Goal: Transaction & Acquisition: Purchase product/service

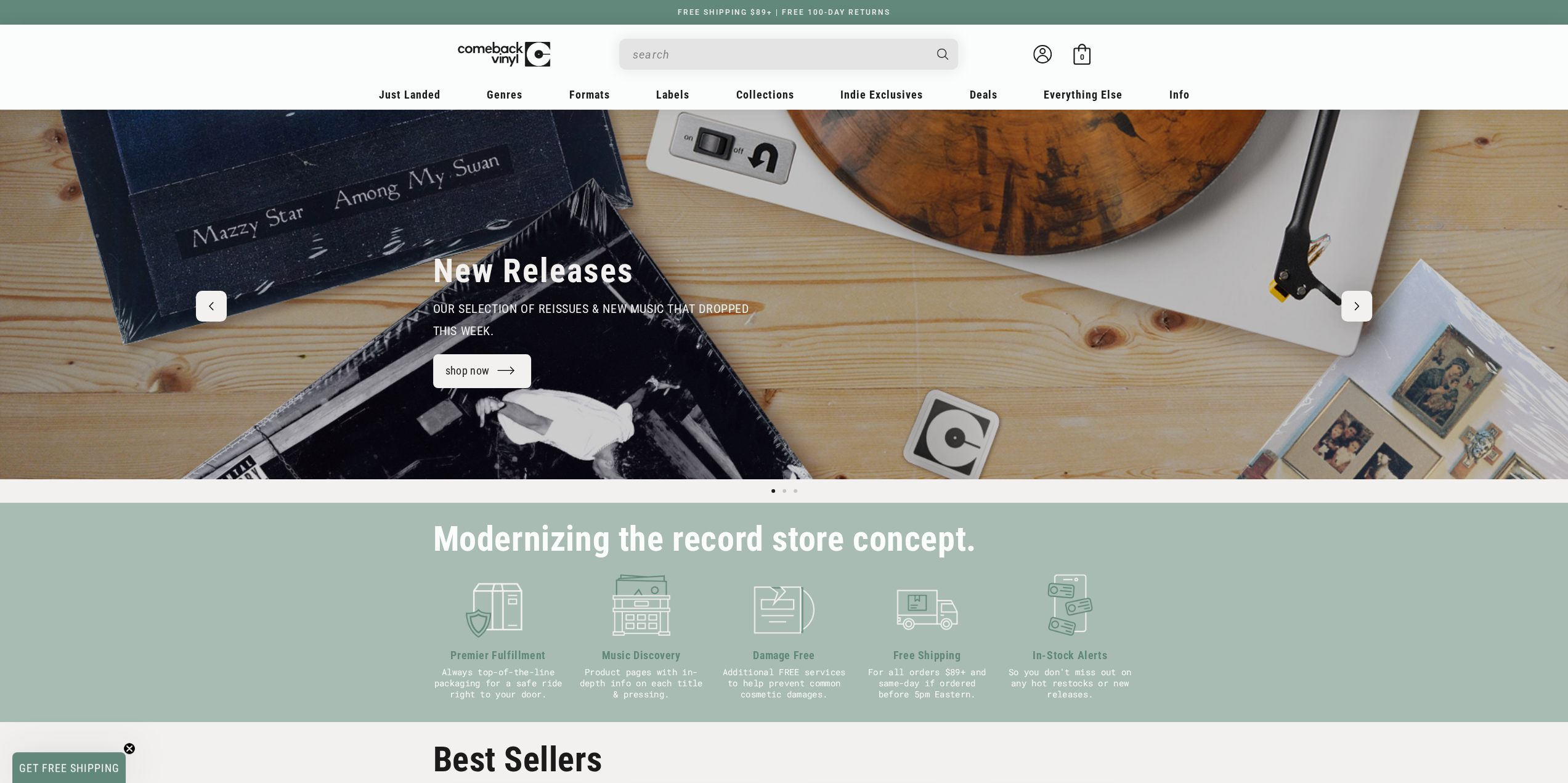
click at [772, 47] on input "When autocomplete results are available use up and down arrows to review and en…" at bounding box center [778, 55] width 292 height 26
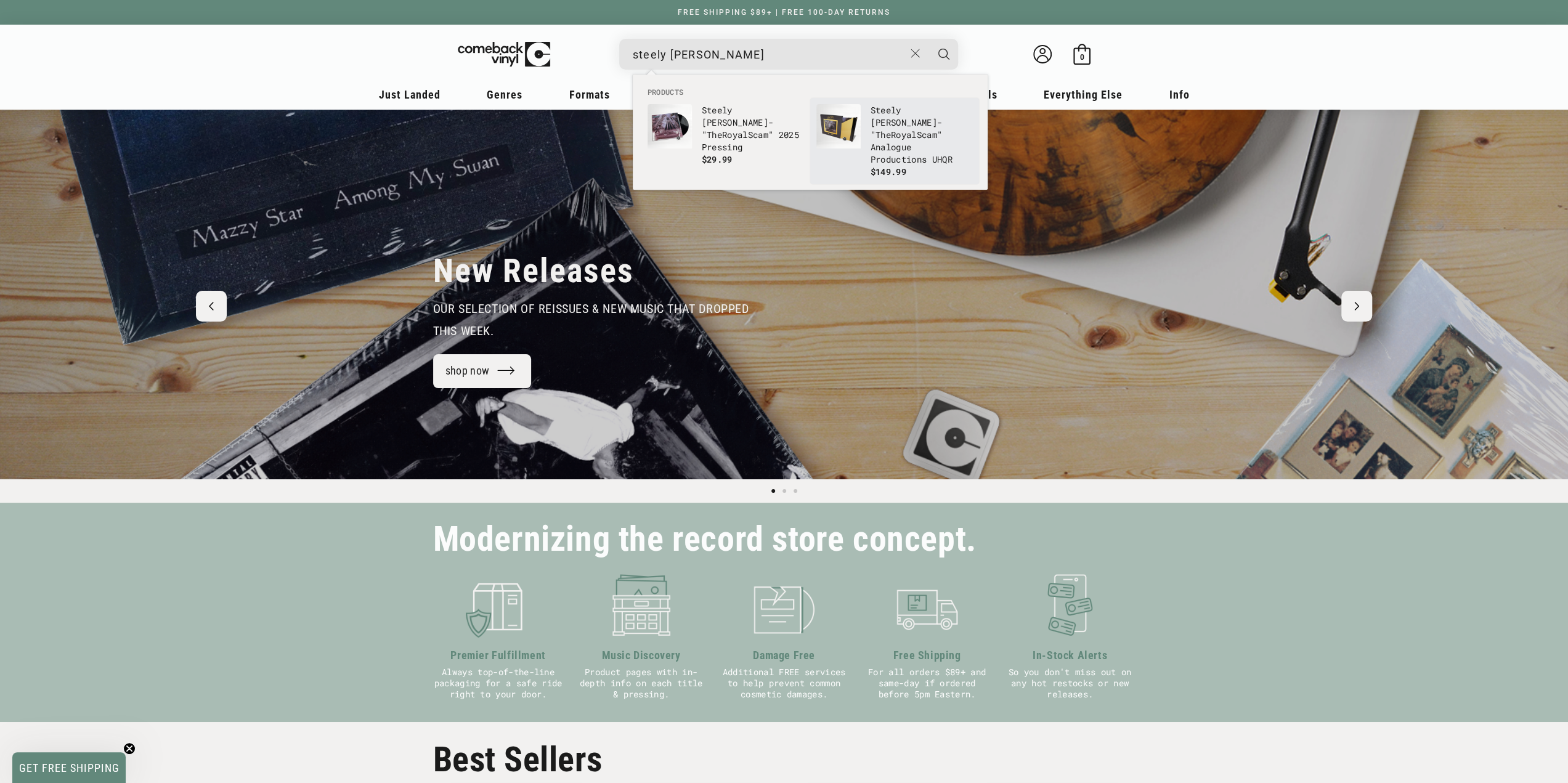
type input "steely dan royal"
click at [919, 126] on p "Steely Dan - "The Royal Scam" Analogue Productions UHQR" at bounding box center [922, 135] width 102 height 62
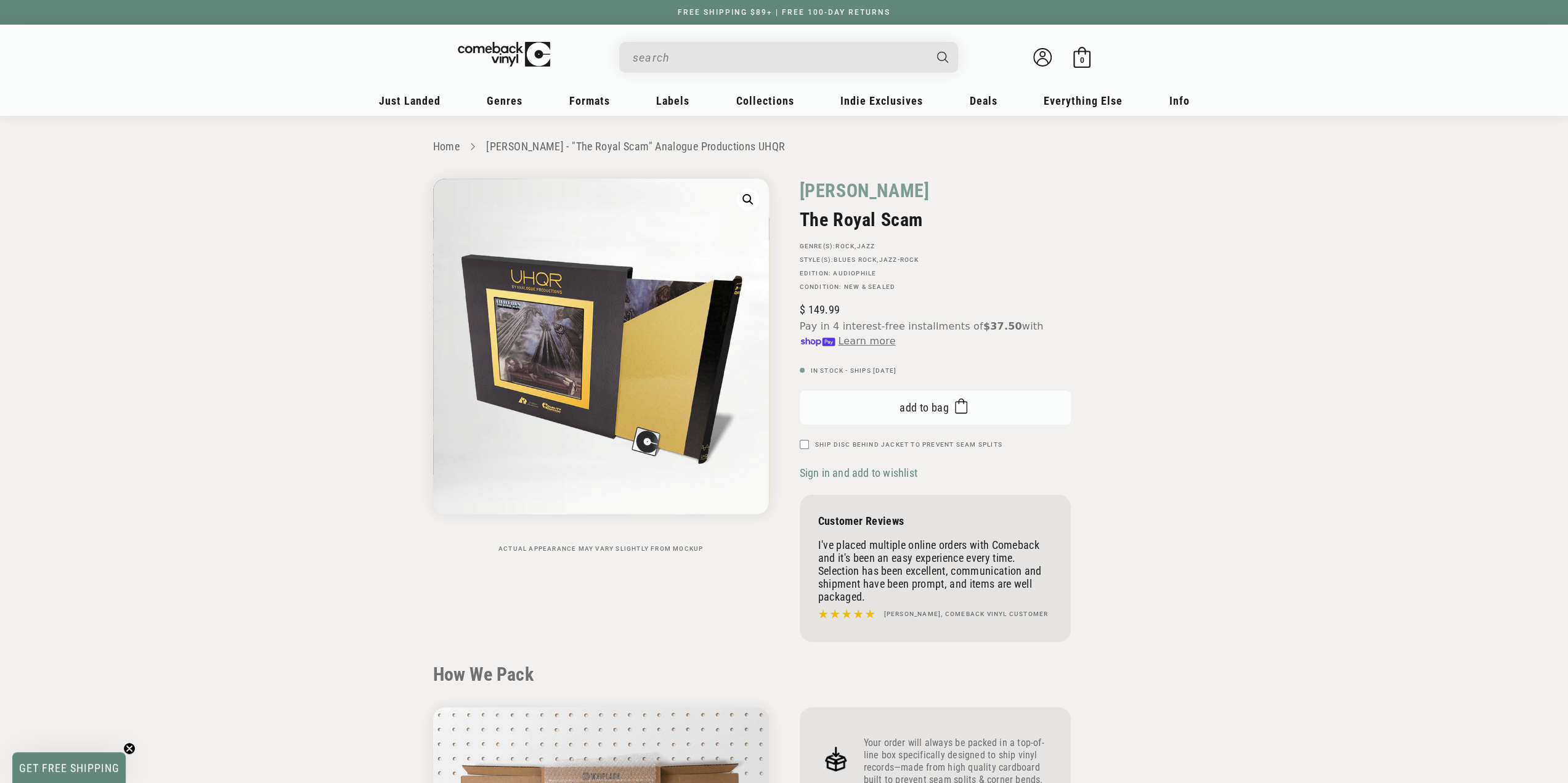
click at [893, 405] on button "Add to bag Added to bag" at bounding box center [934, 407] width 271 height 34
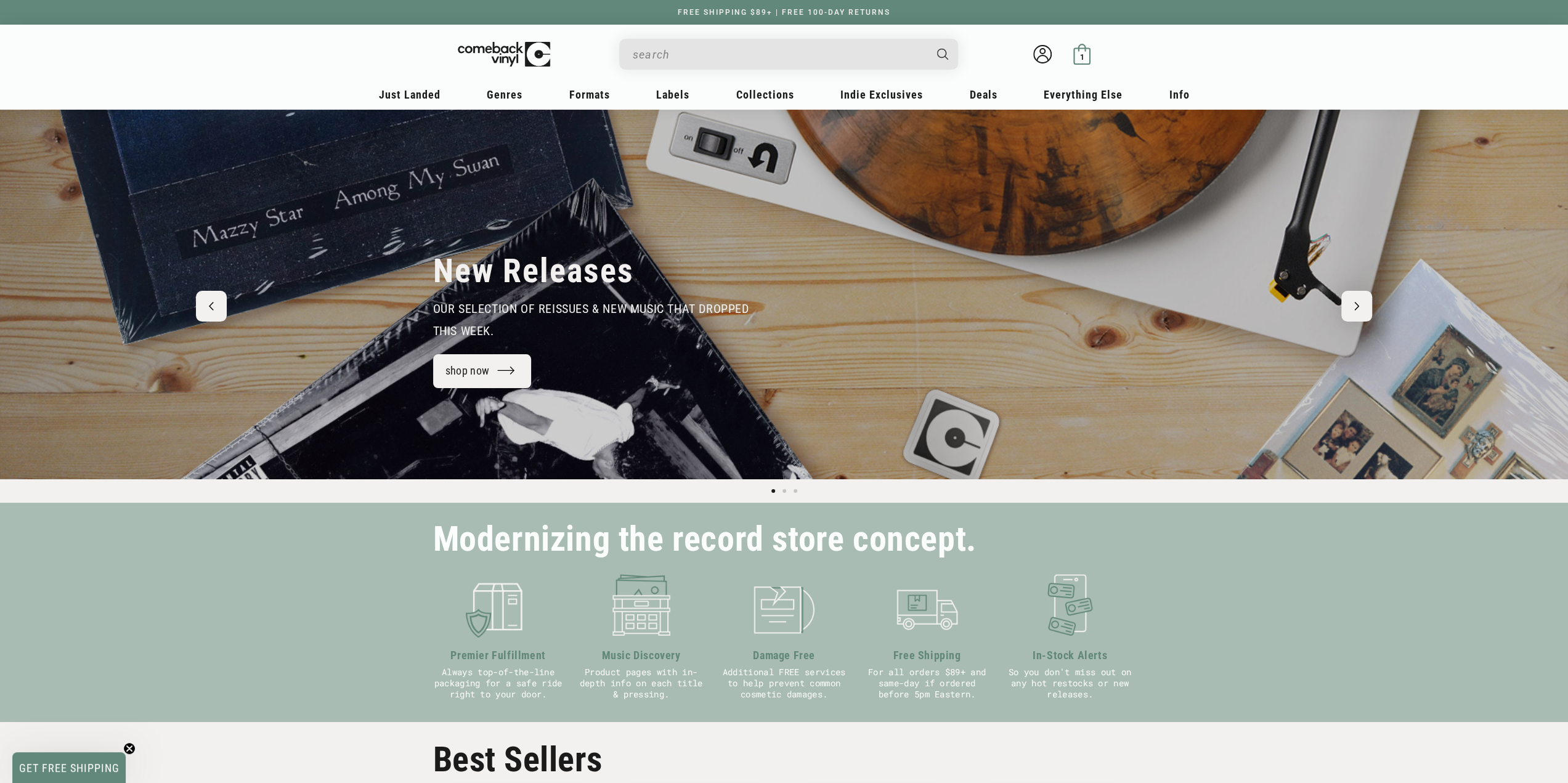
click at [1084, 56] on div "1 1 item" at bounding box center [1082, 57] width 9 height 9
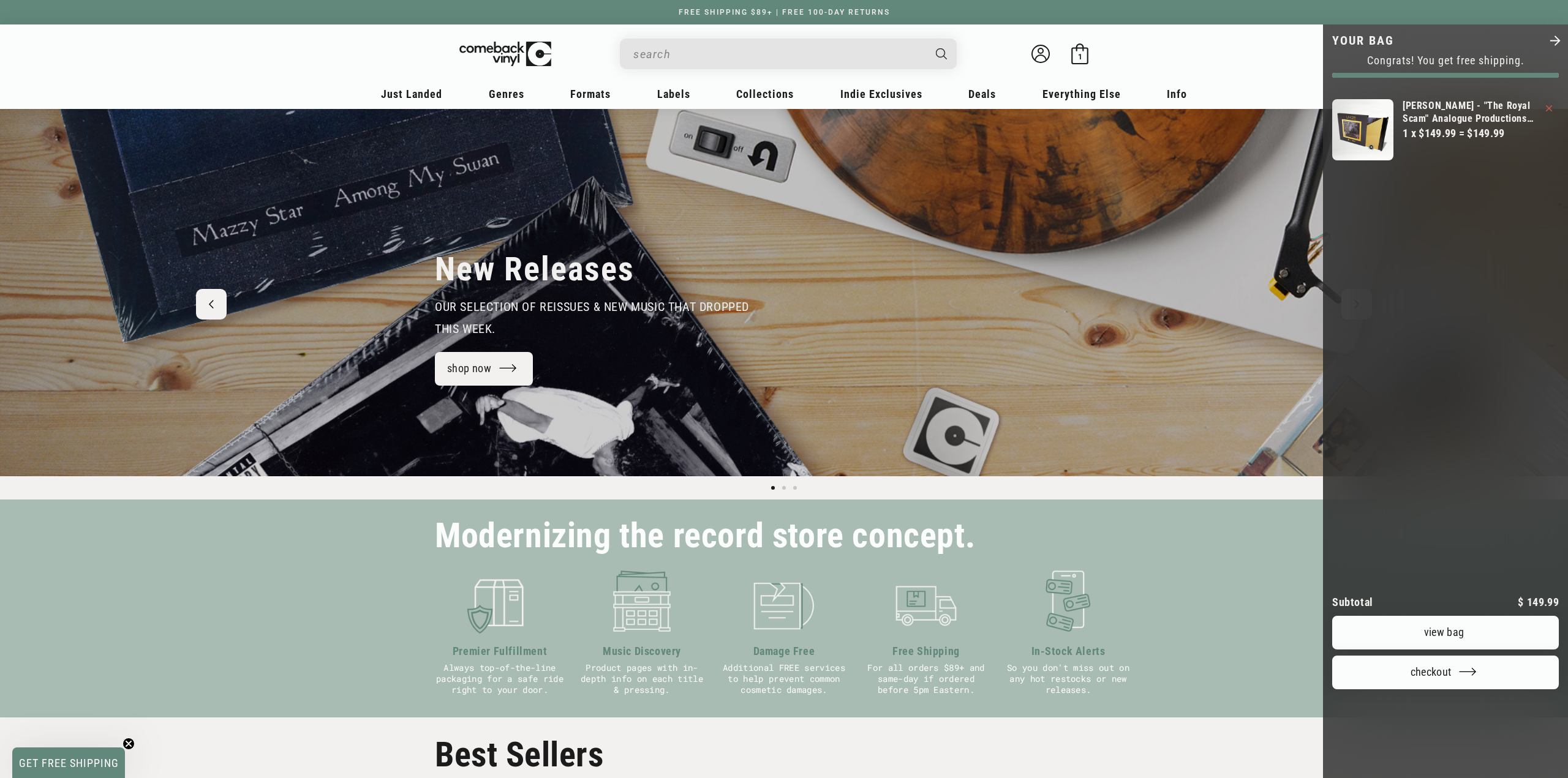
click at [654, 67] on div at bounding box center [784, 389] width 1568 height 778
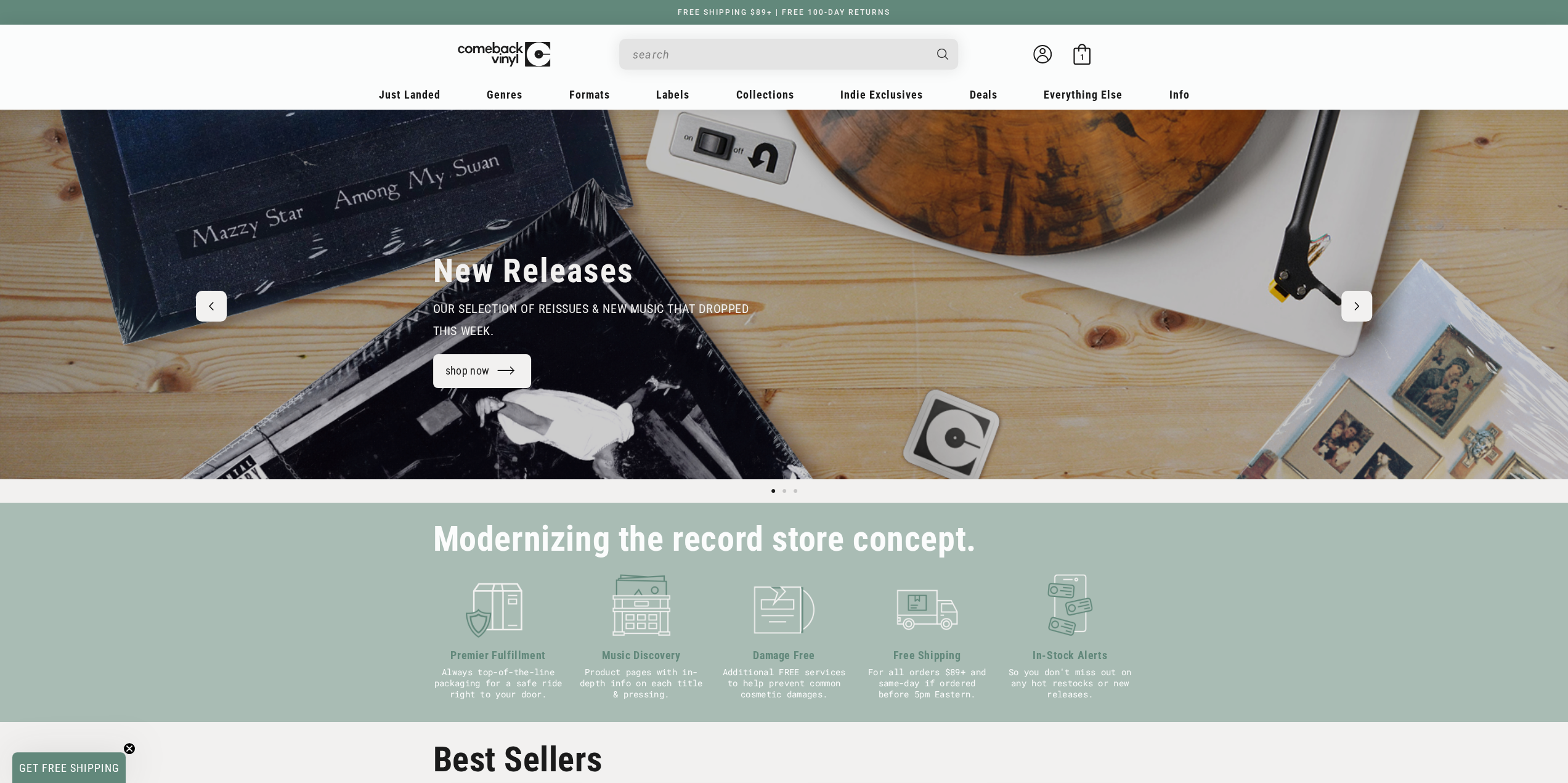
click at [663, 57] on input "When autocomplete results are available use up and down arrows to review and en…" at bounding box center [778, 55] width 292 height 26
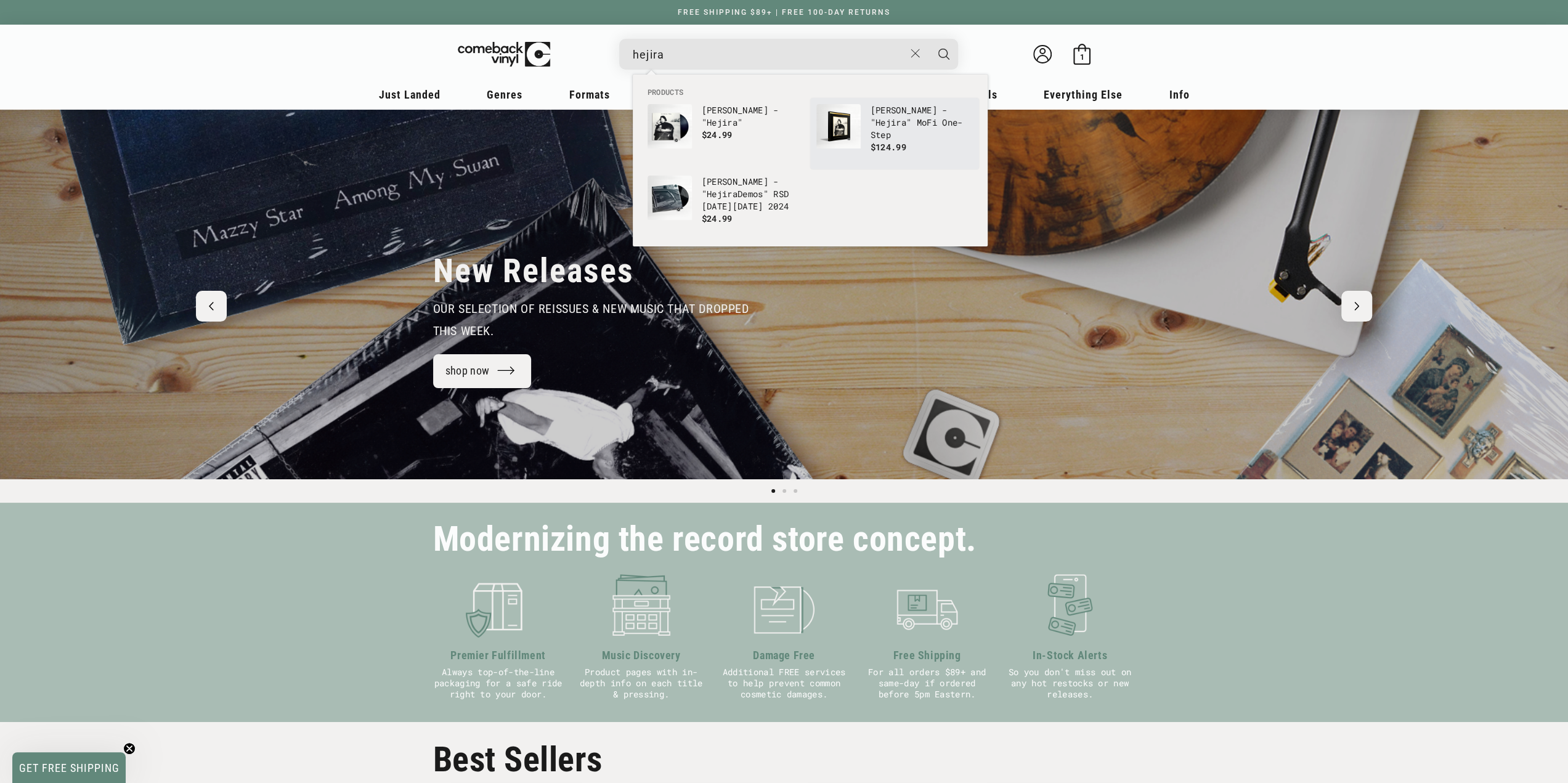
type input "hejira"
click at [905, 134] on p "Joni Mitchell - " Hejira " MoFi One-Step" at bounding box center [922, 122] width 102 height 37
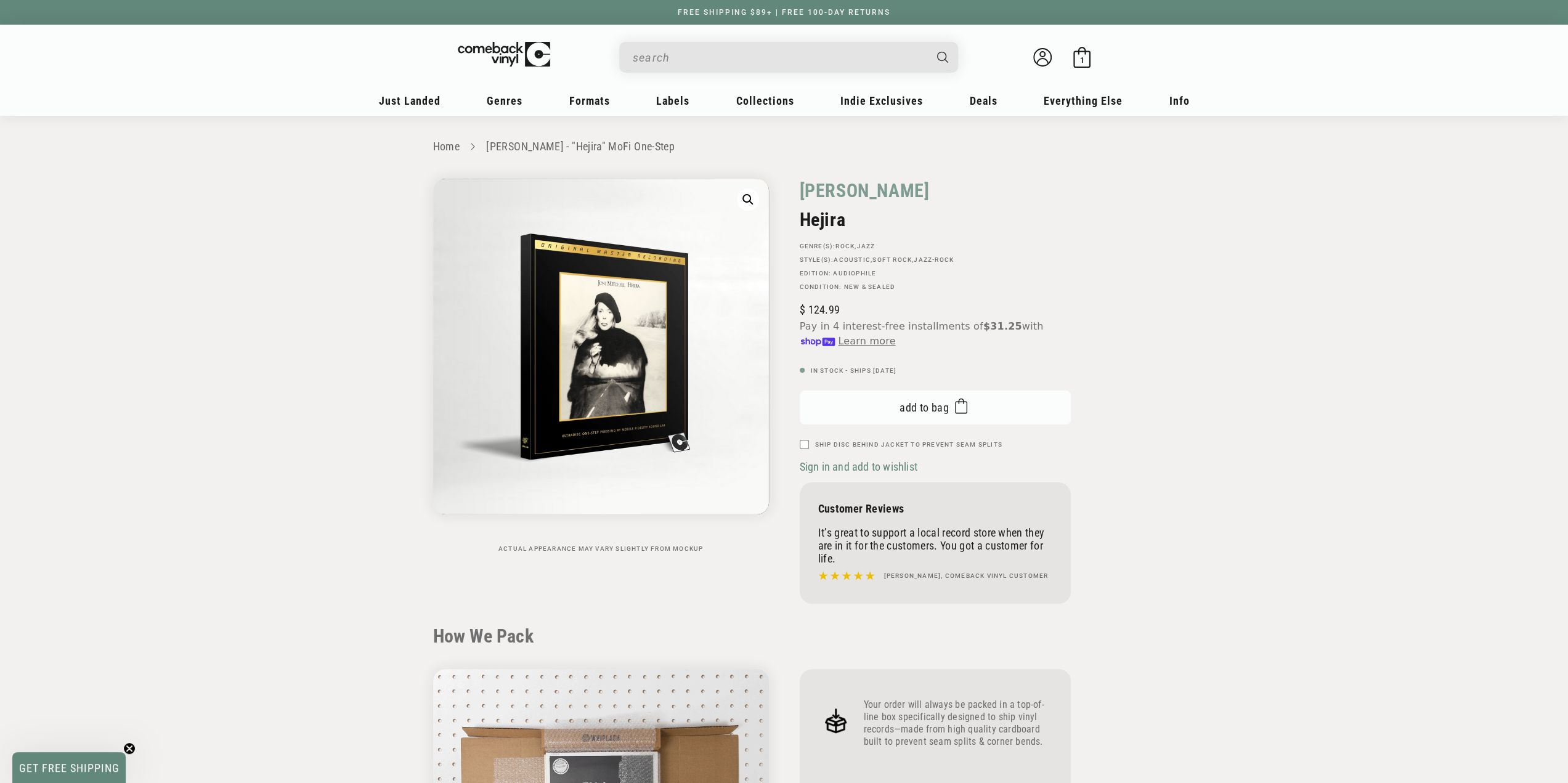
click at [926, 405] on span "Add to bag" at bounding box center [924, 407] width 50 height 13
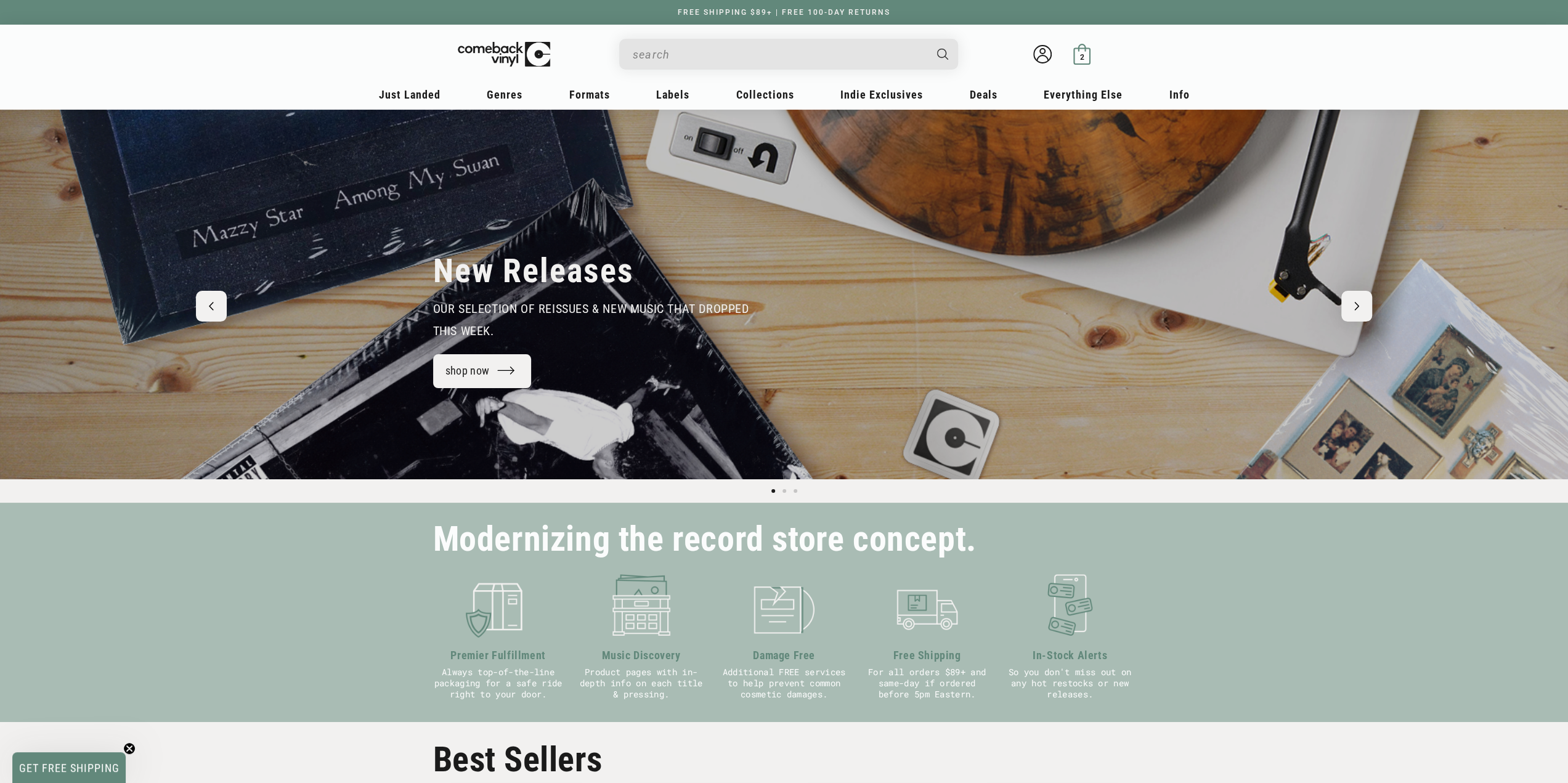
click at [1088, 53] on rect at bounding box center [1081, 56] width 16 height 16
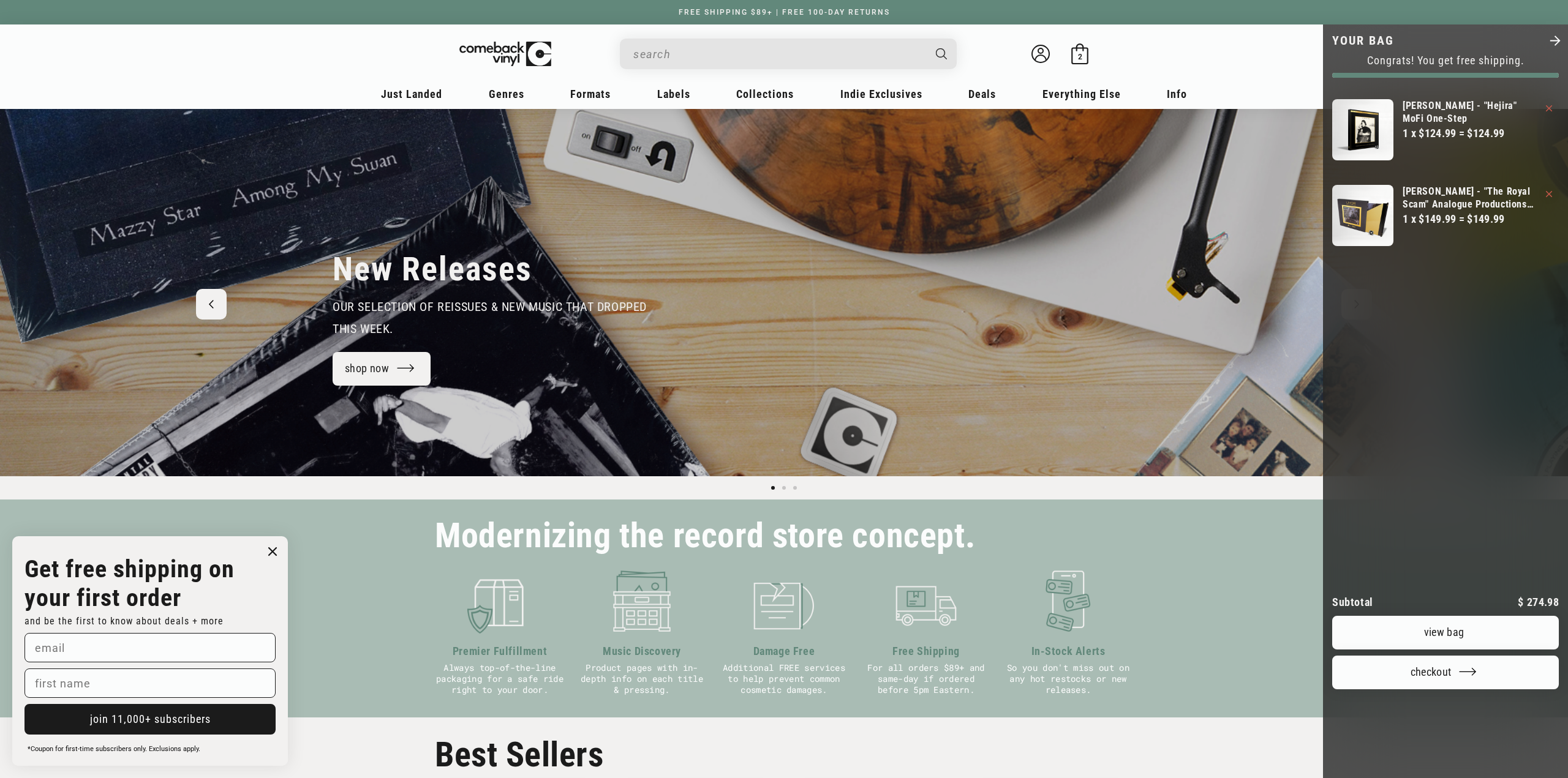
scroll to position [0, 329]
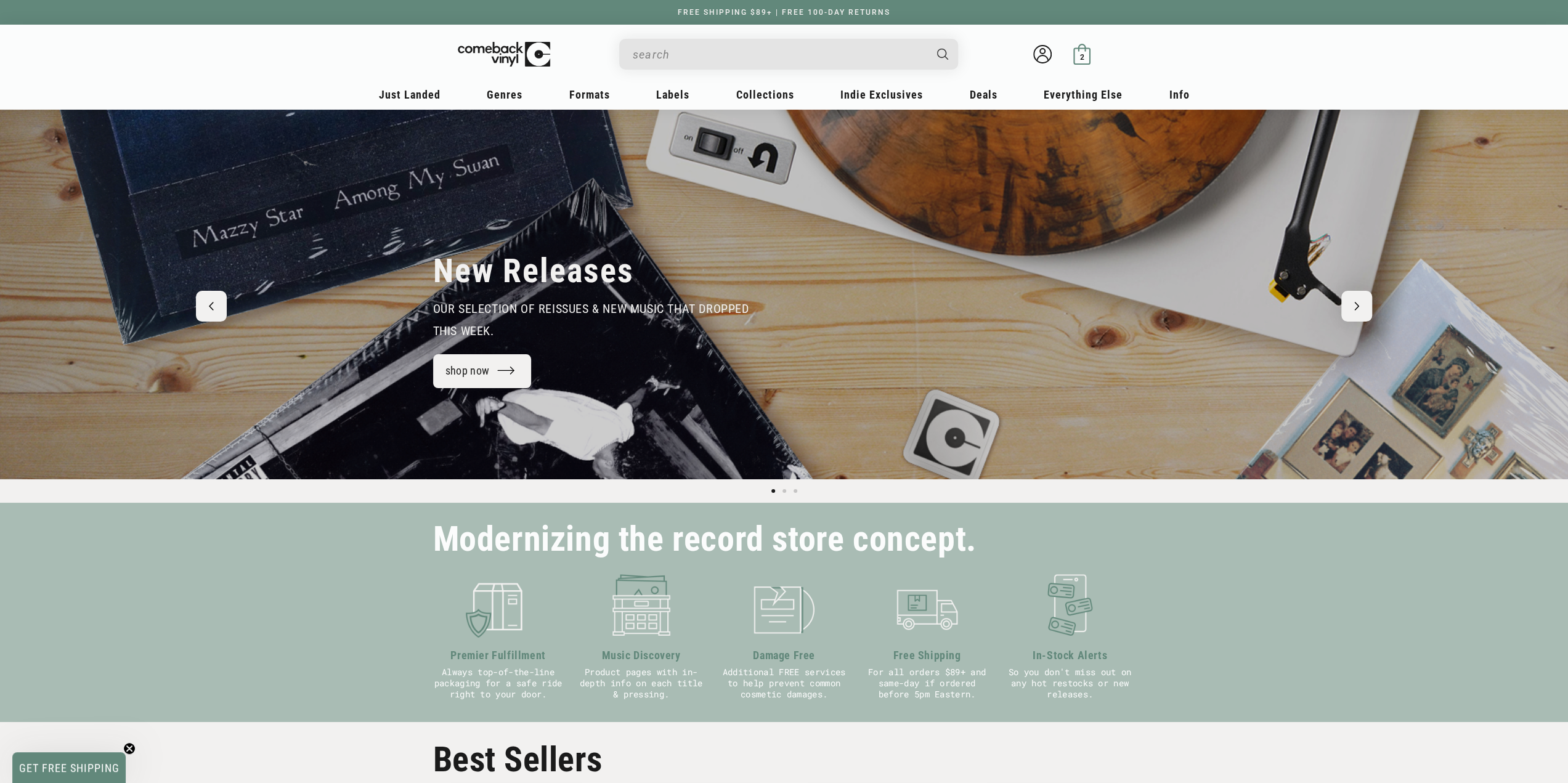
click at [1087, 53] on icon at bounding box center [1082, 54] width 21 height 21
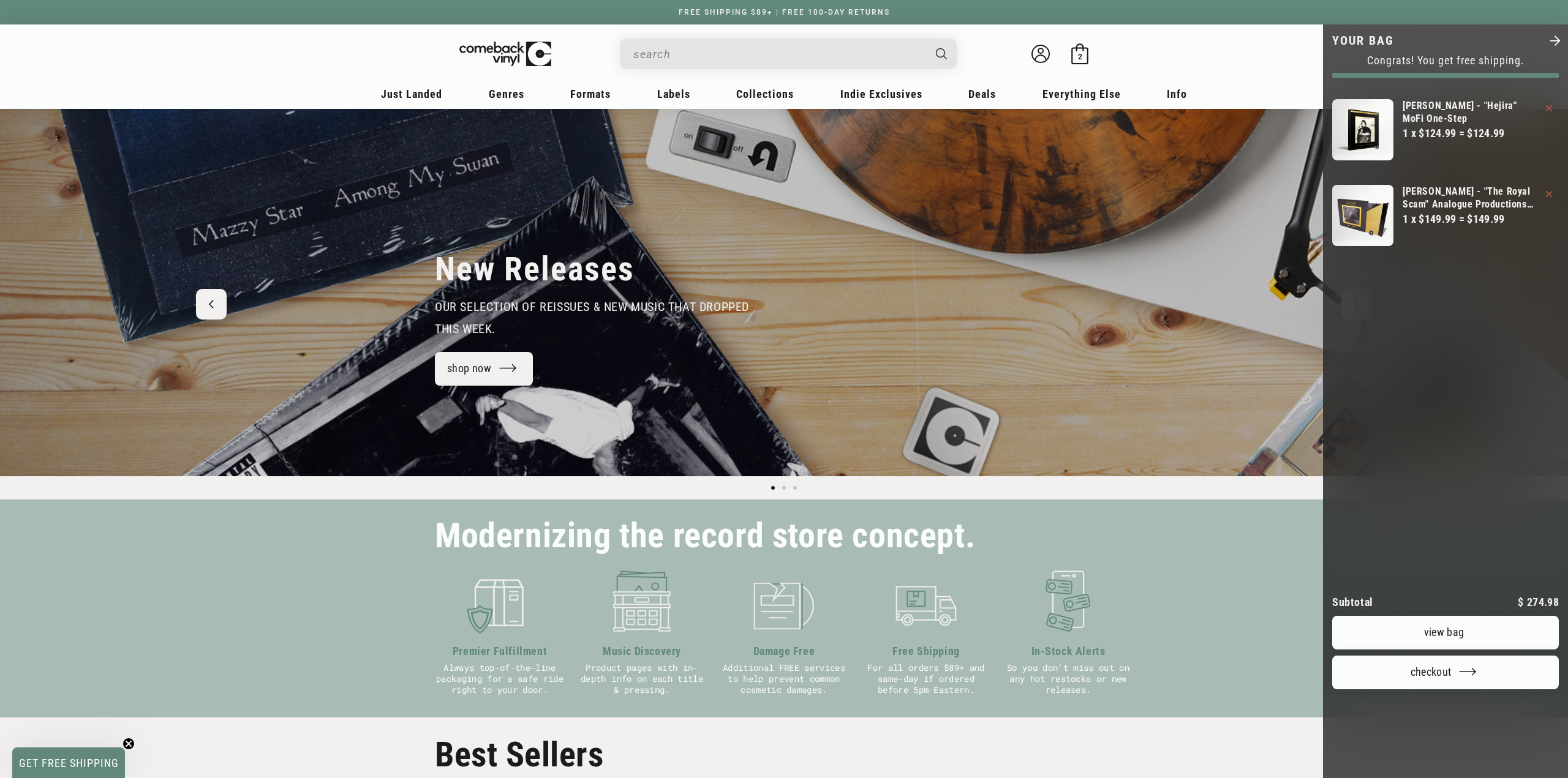
click at [529, 55] on div at bounding box center [784, 389] width 1568 height 778
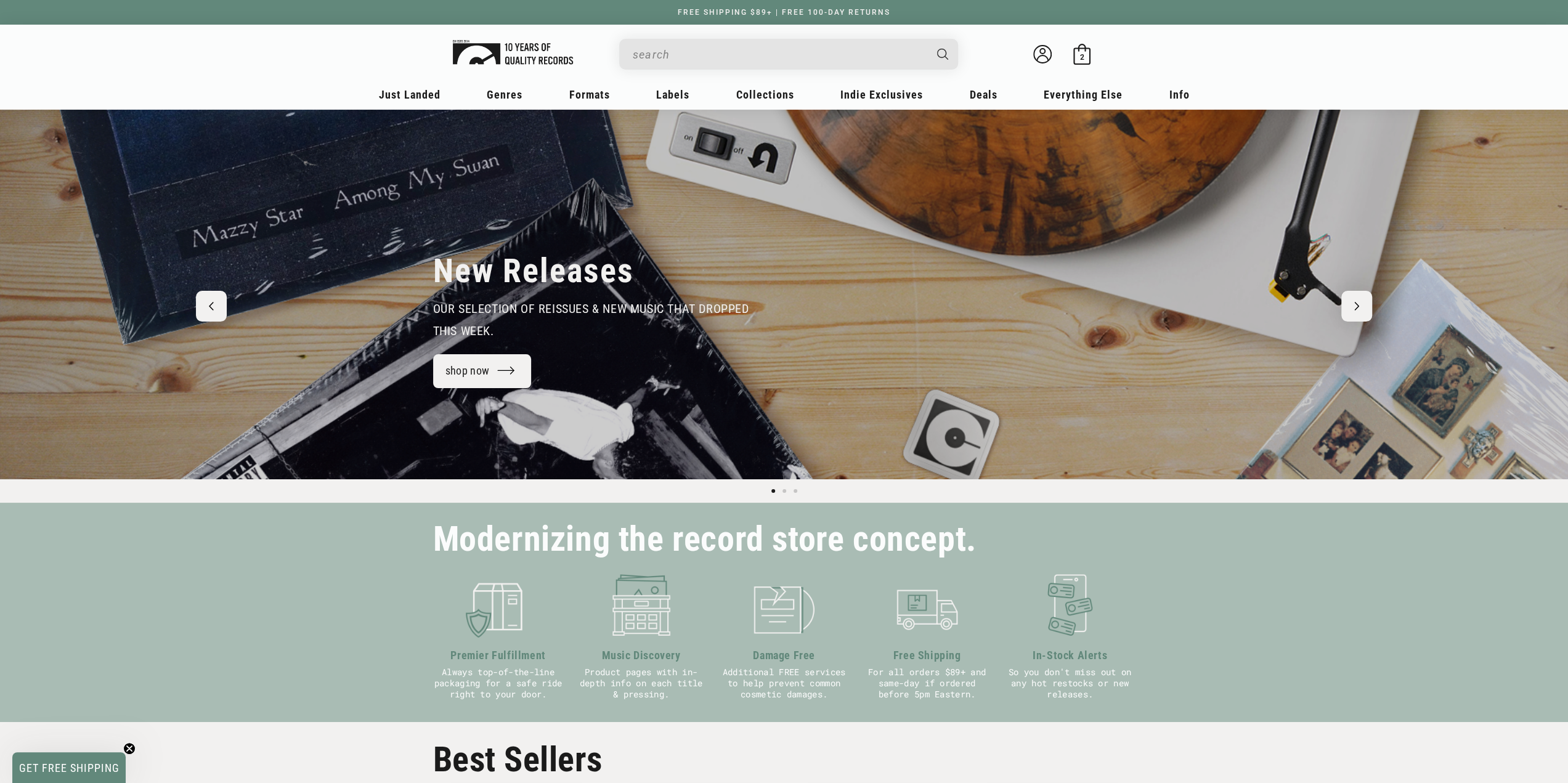
click at [532, 56] on img at bounding box center [513, 52] width 120 height 25
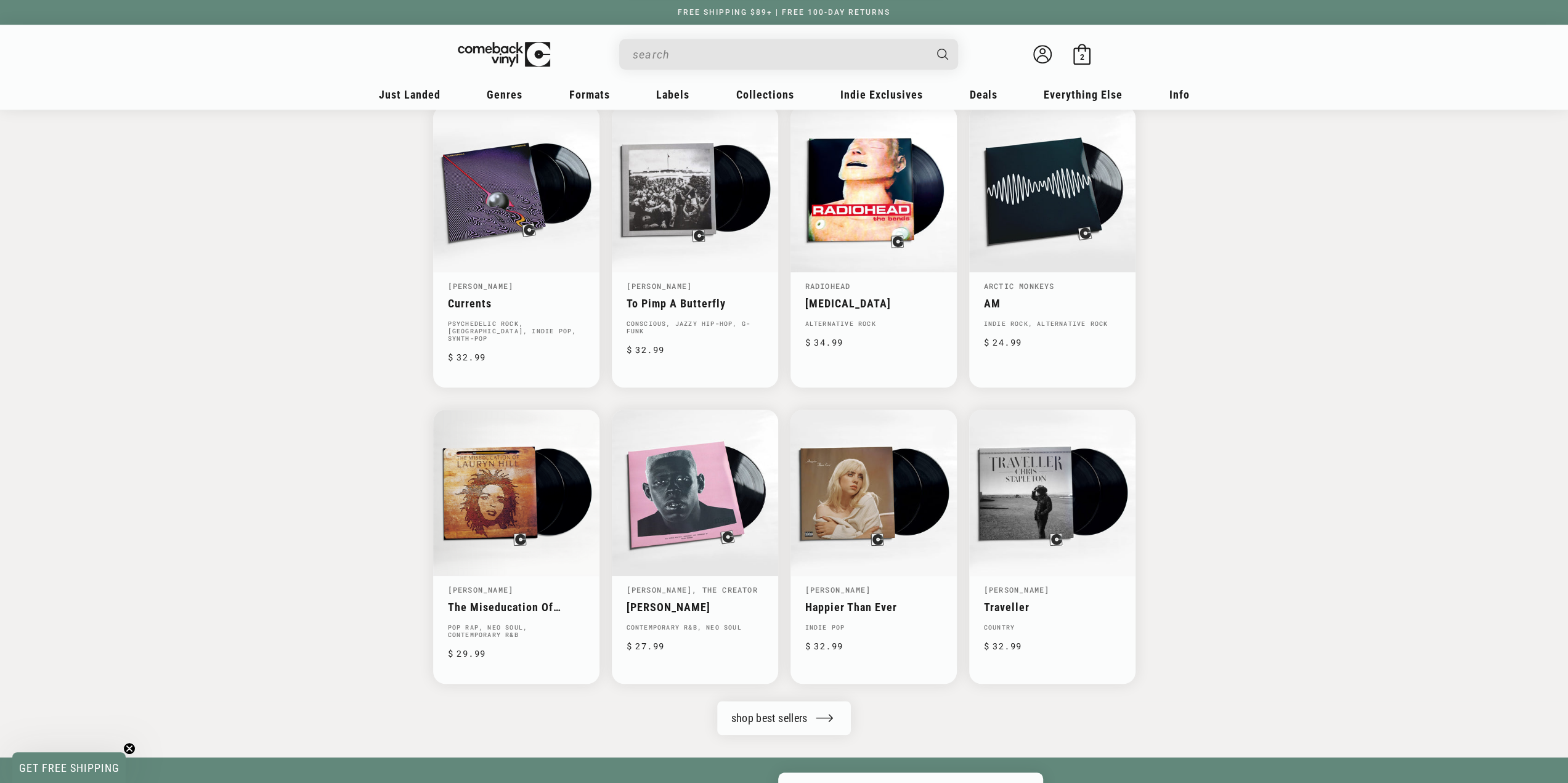
scroll to position [447, 0]
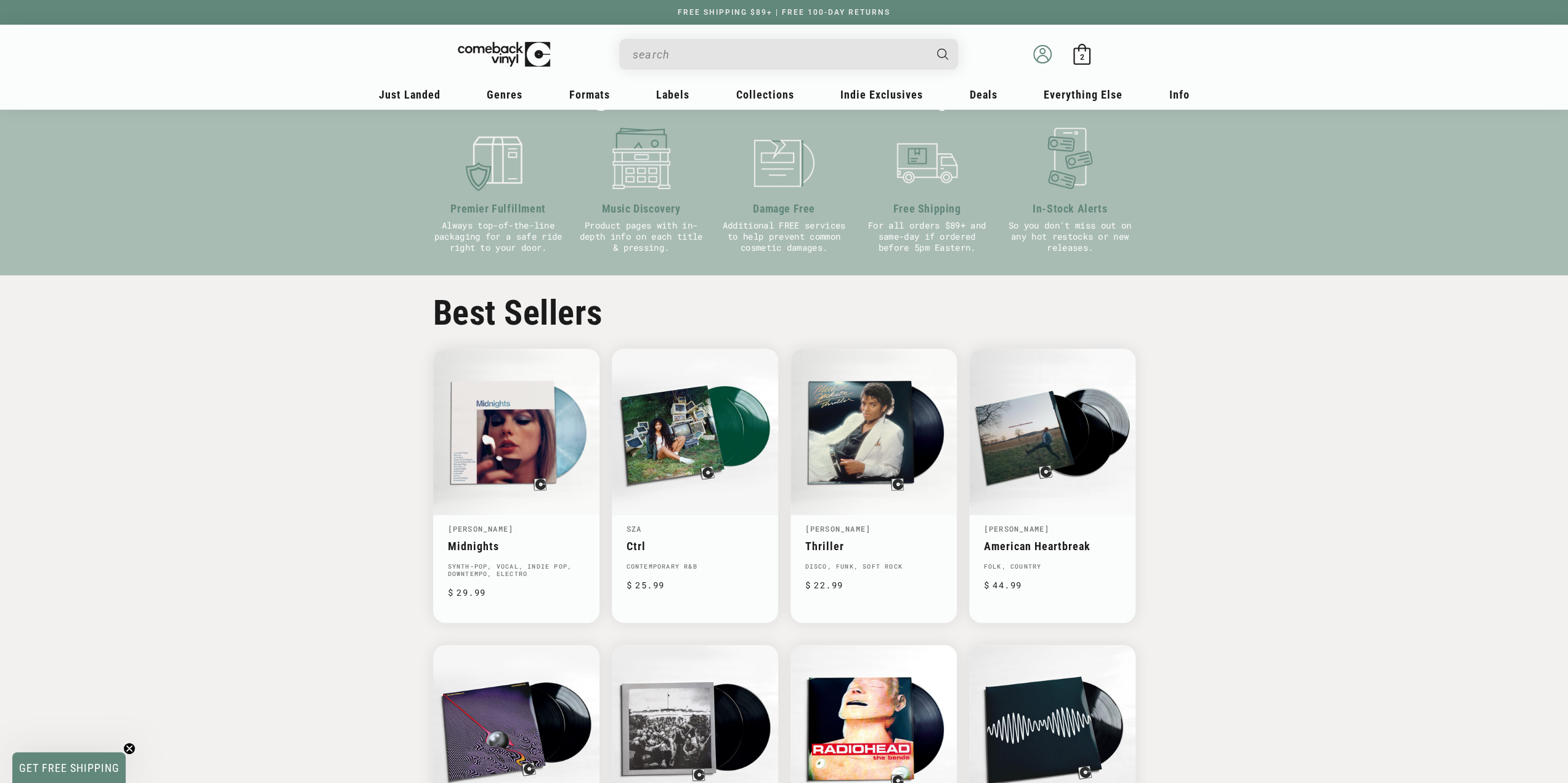
click at [1046, 55] on icon at bounding box center [1042, 54] width 19 height 19
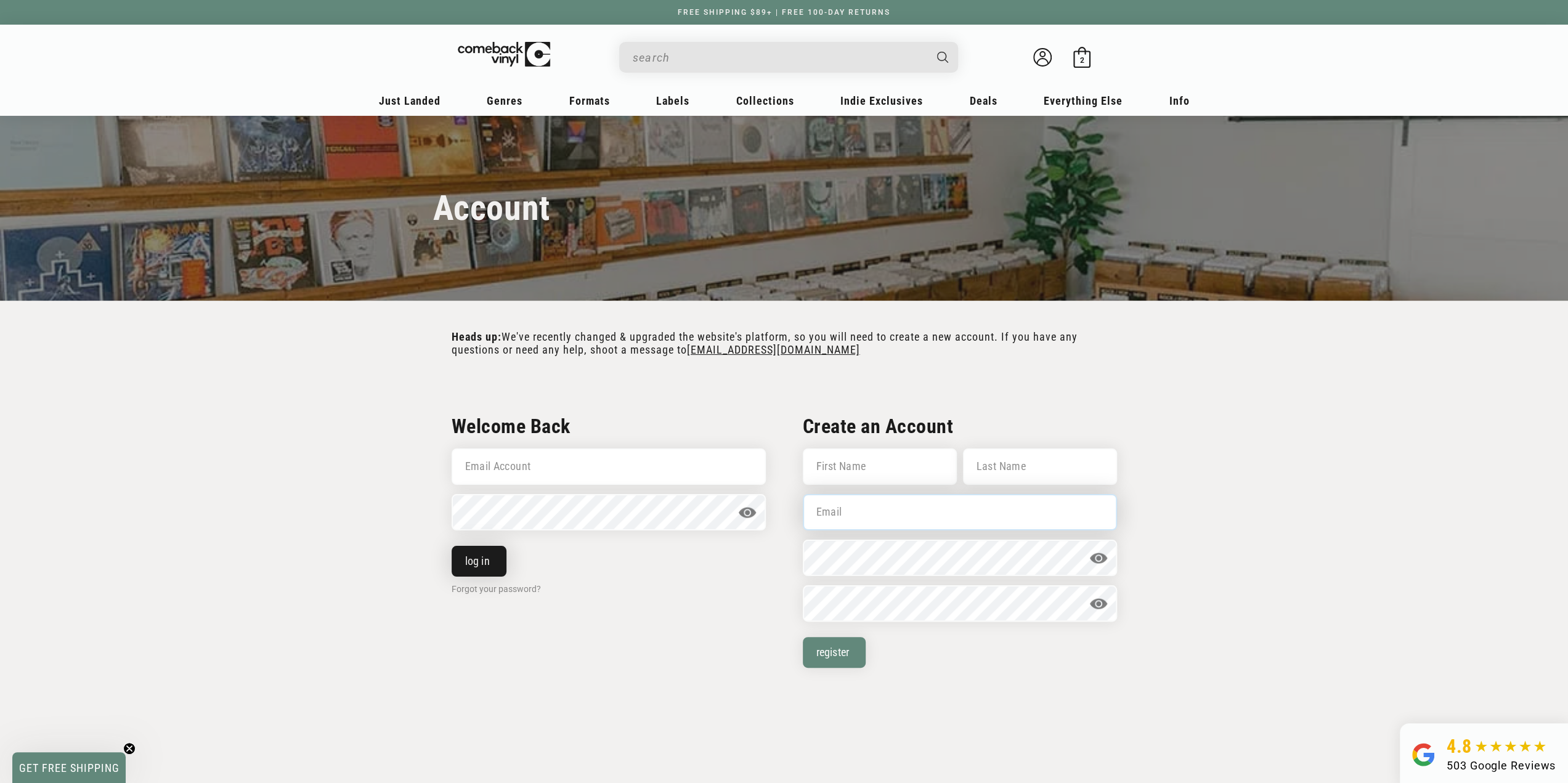
type input "[PERSON_NAME][EMAIL_ADDRESS][DOMAIN_NAME]"
click at [469, 560] on button "log in" at bounding box center [479, 561] width 55 height 31
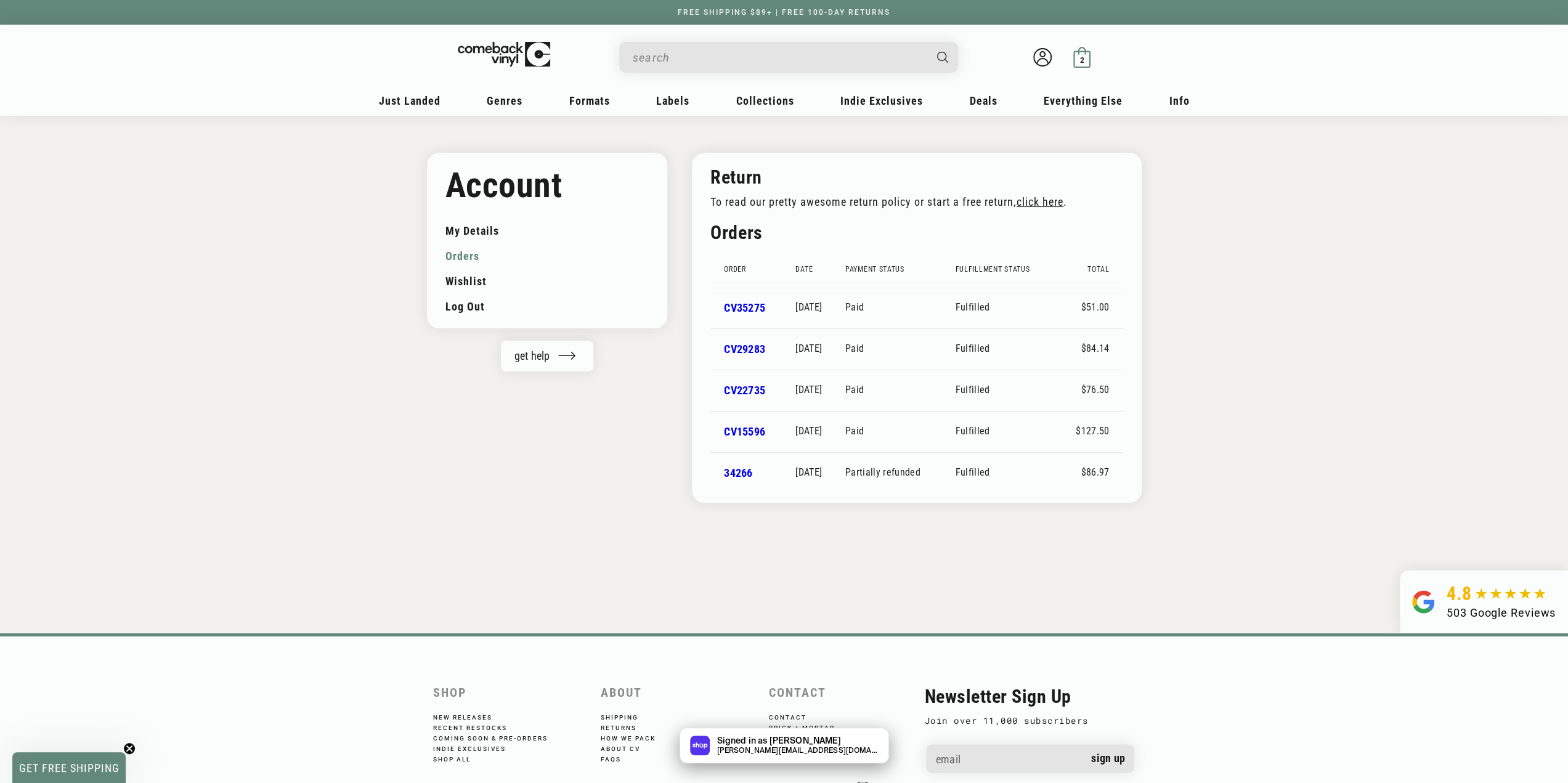
click at [1081, 58] on span "2" at bounding box center [1082, 60] width 5 height 9
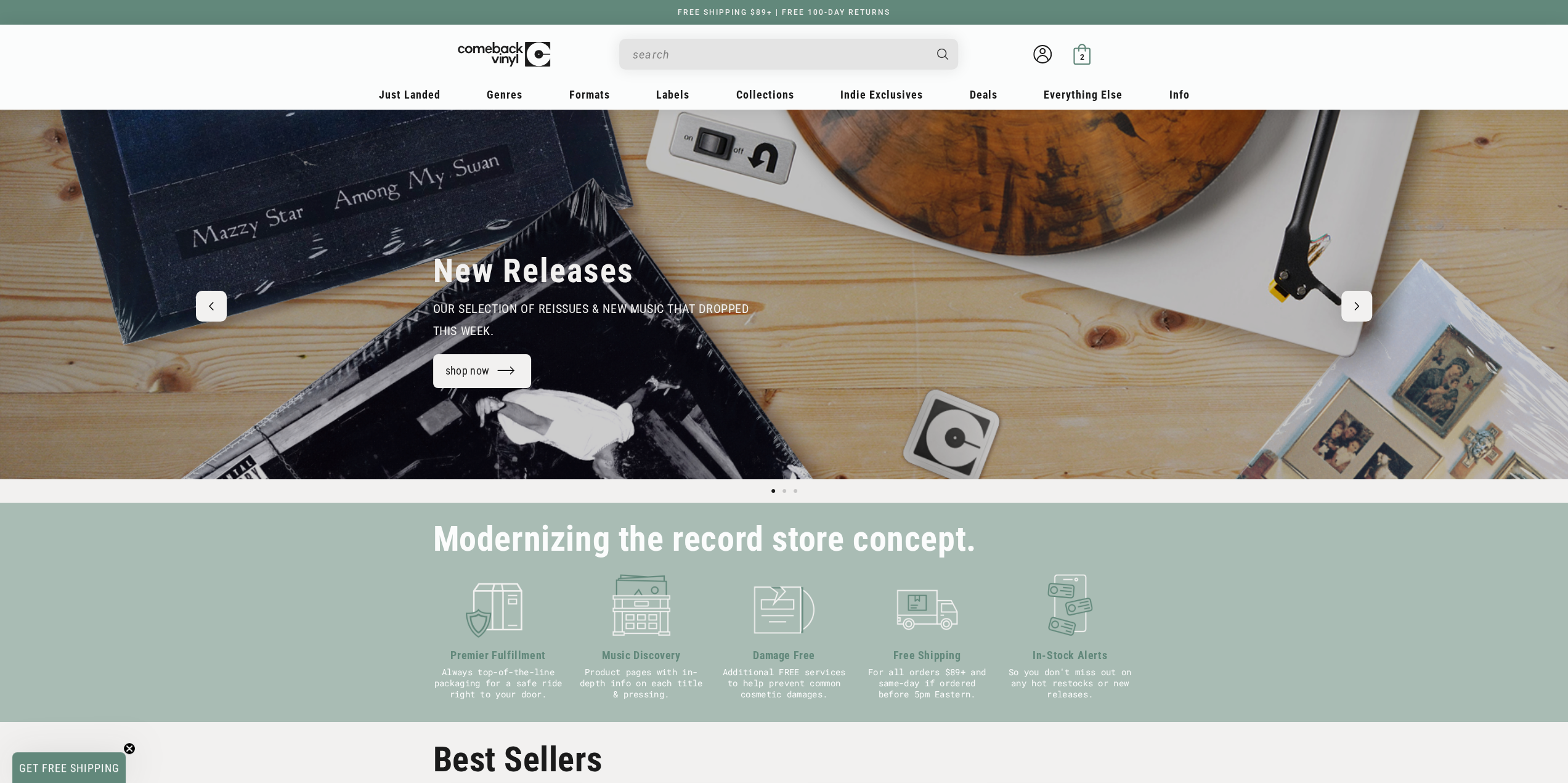
click at [1080, 62] on link "Bag 2 2 items" at bounding box center [1082, 54] width 21 height 21
click at [1085, 54] on div "2 2 items" at bounding box center [1082, 57] width 9 height 9
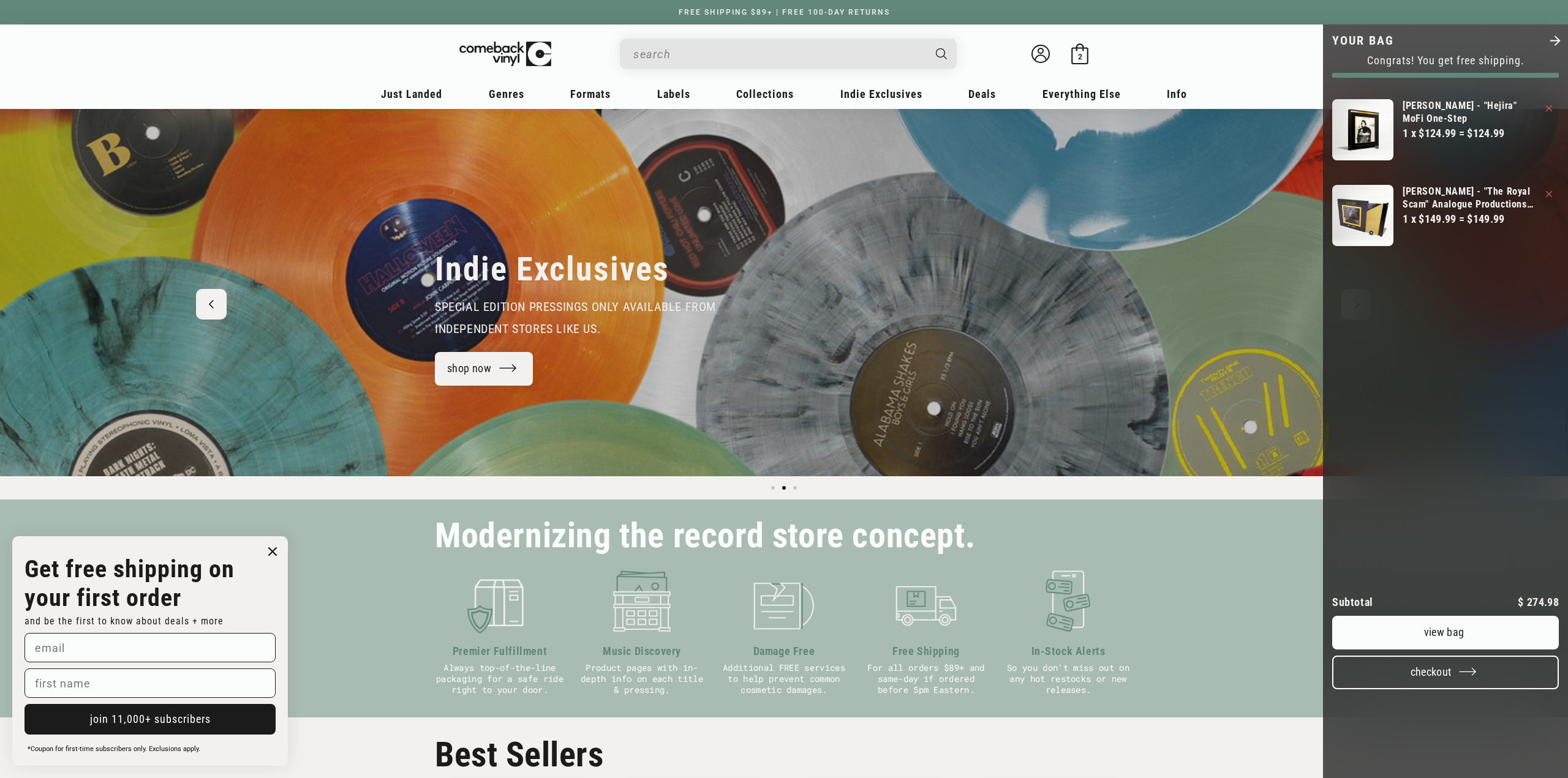
click at [1443, 689] on button "Checkout" at bounding box center [1446, 672] width 227 height 34
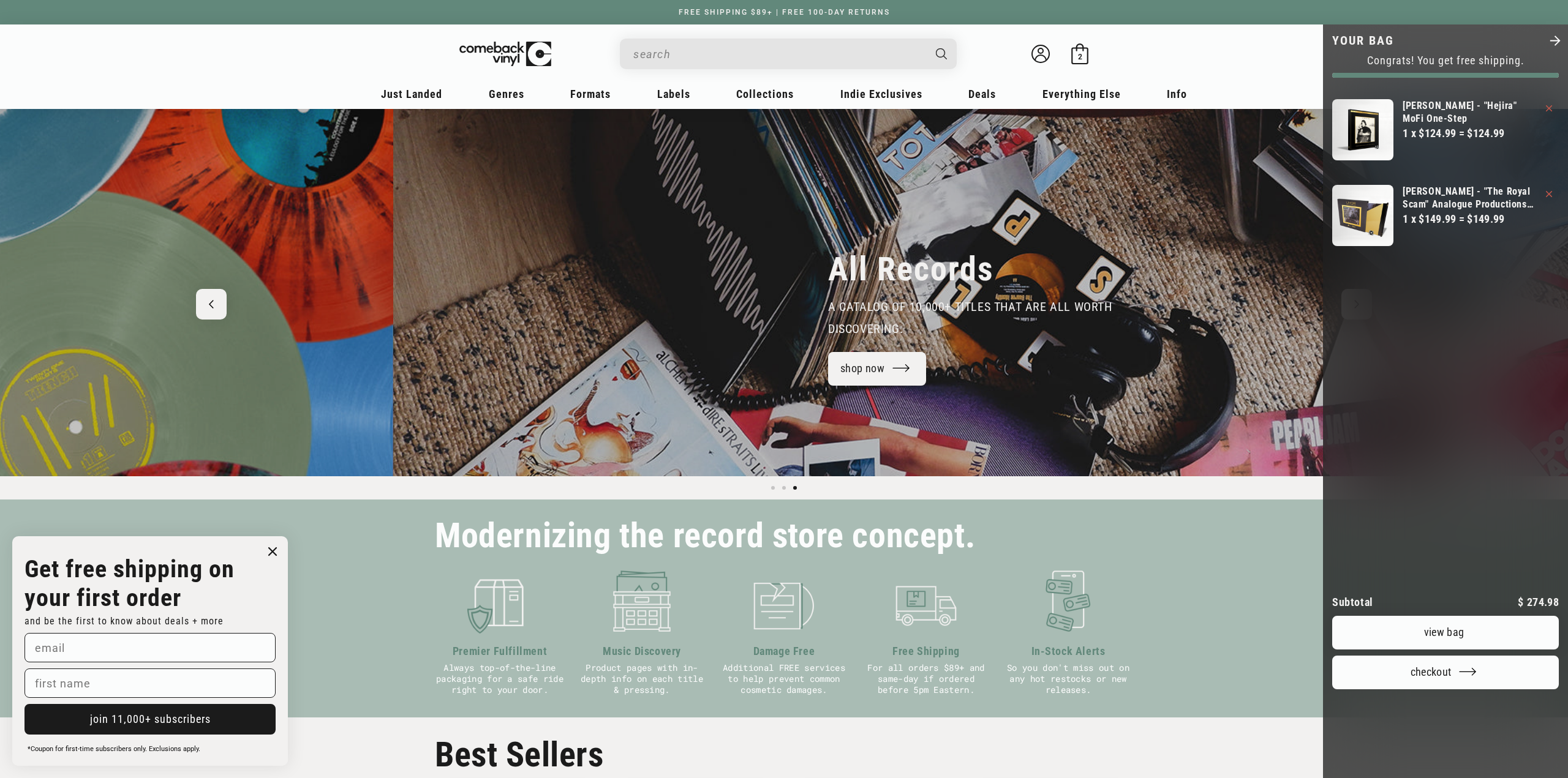
scroll to position [0, 3010]
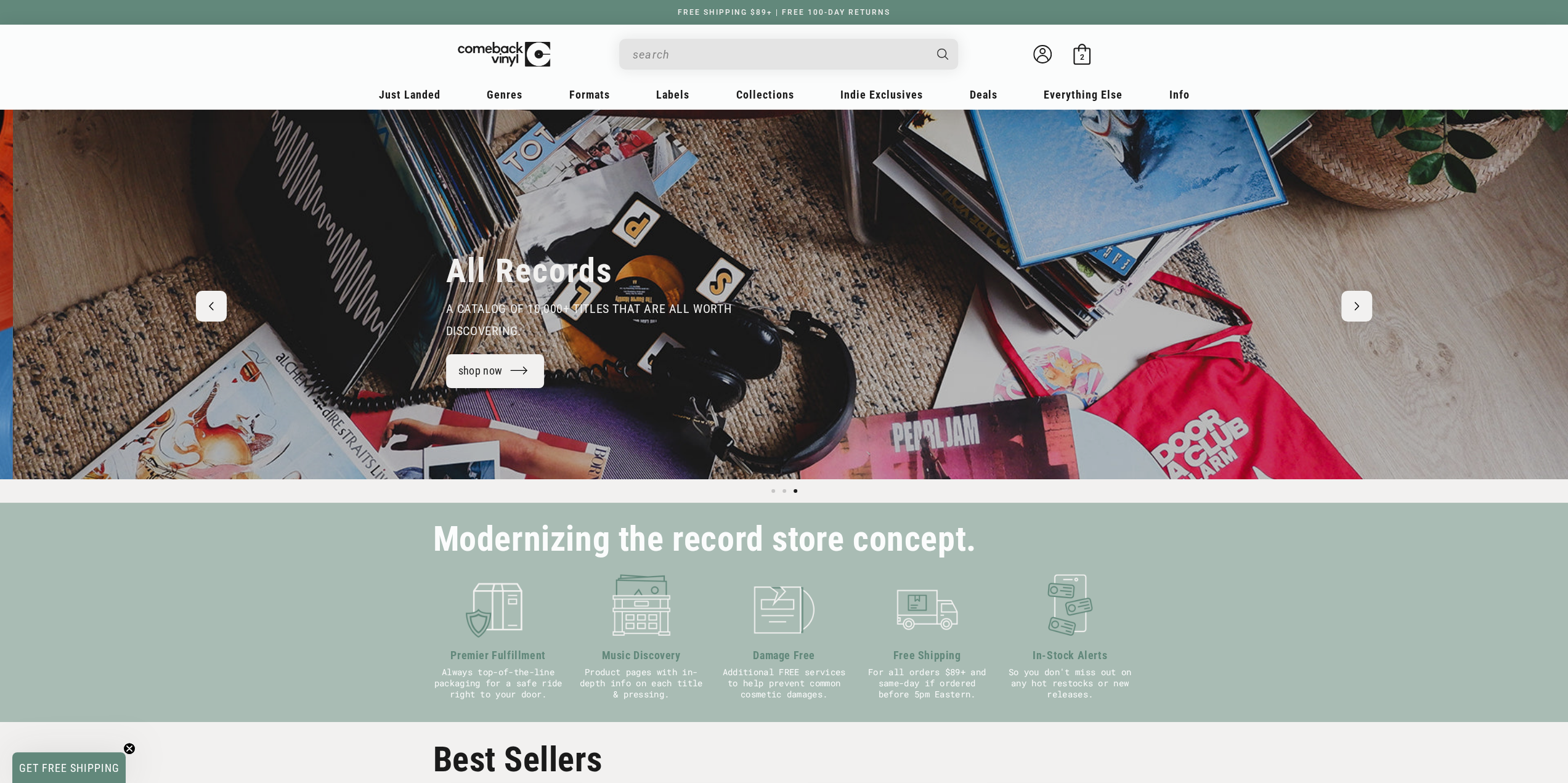
scroll to position [0, 3134]
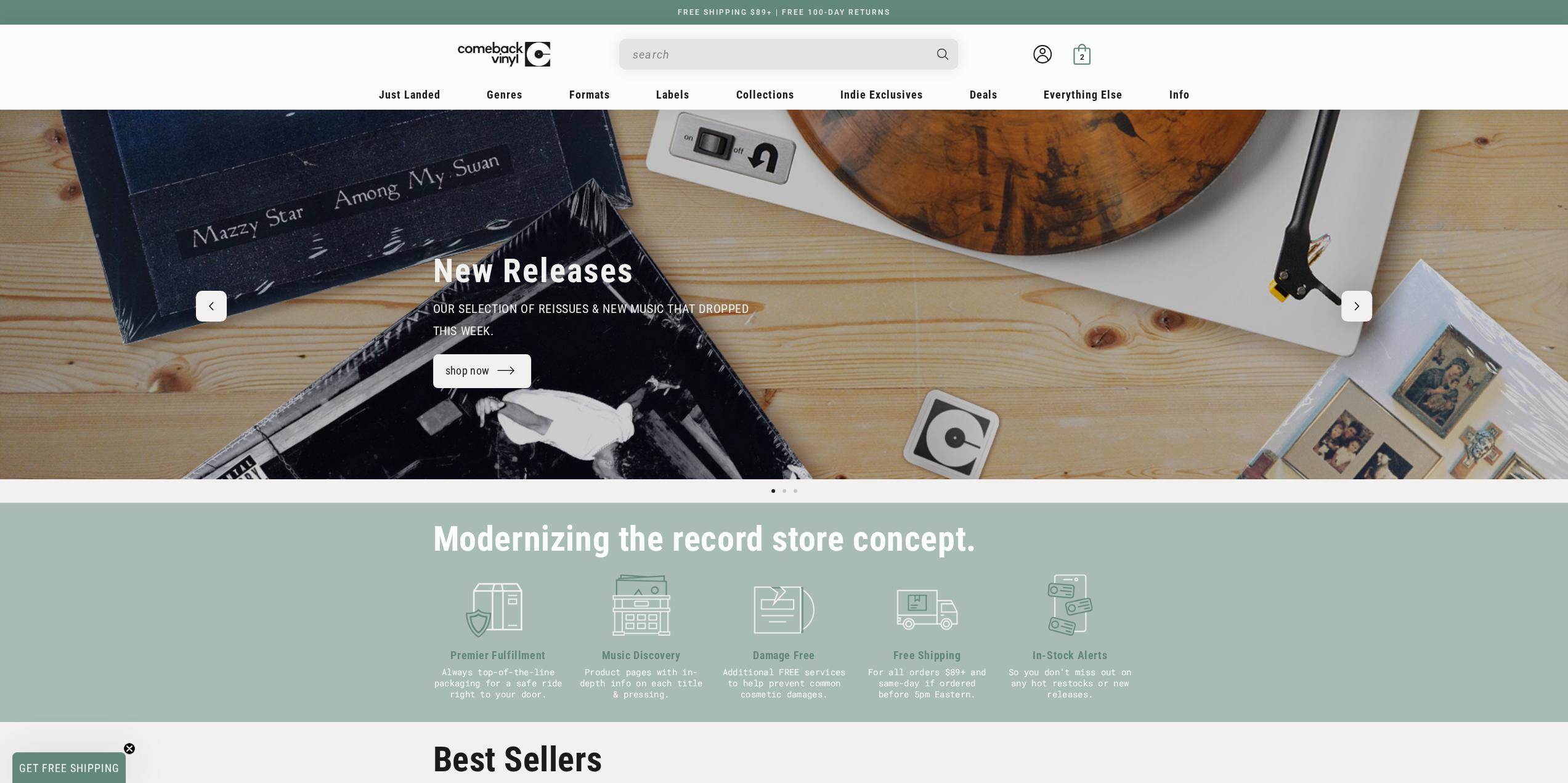
click at [1085, 53] on div "2 2 items" at bounding box center [1082, 57] width 9 height 9
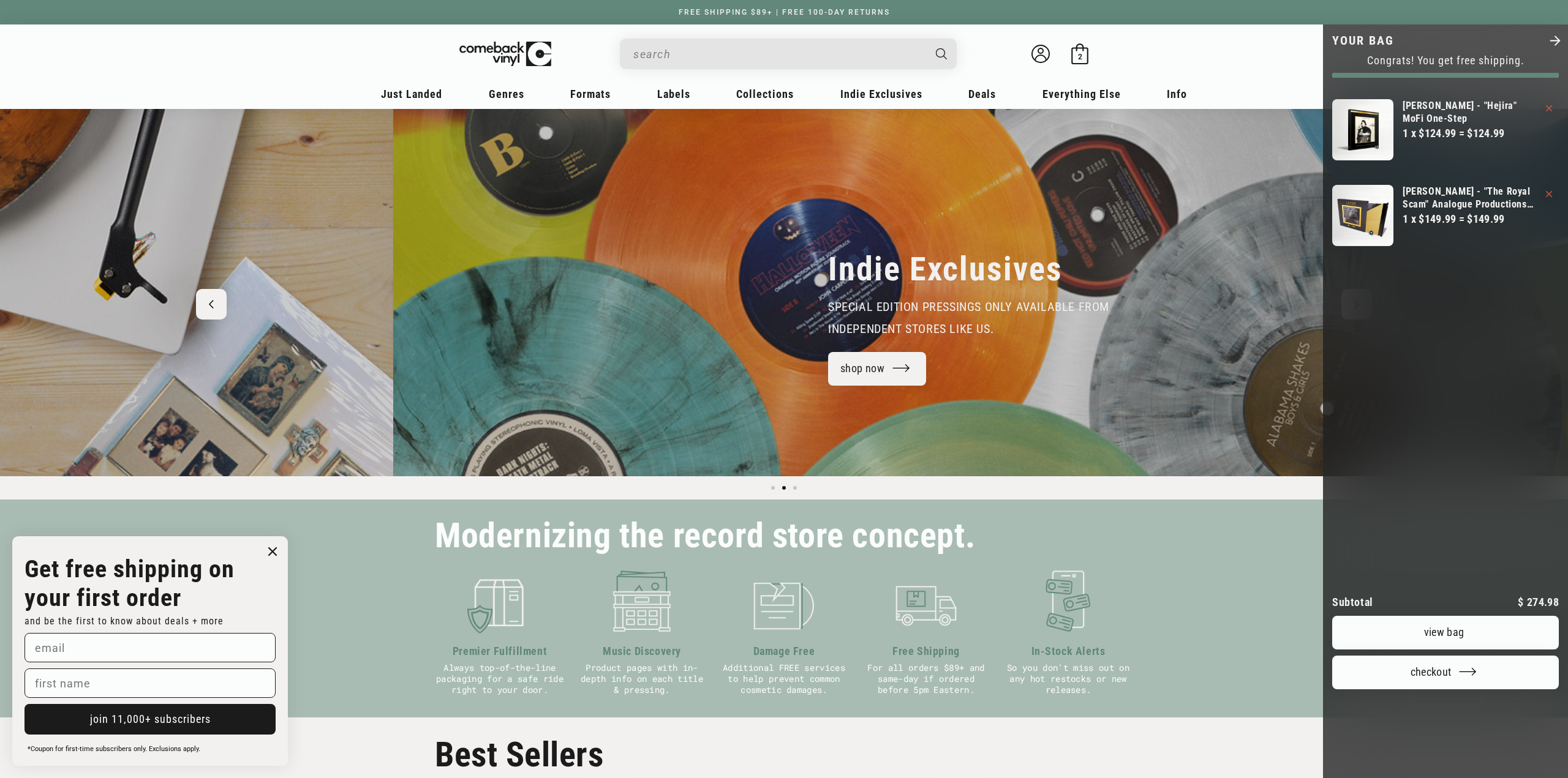
scroll to position [0, 1435]
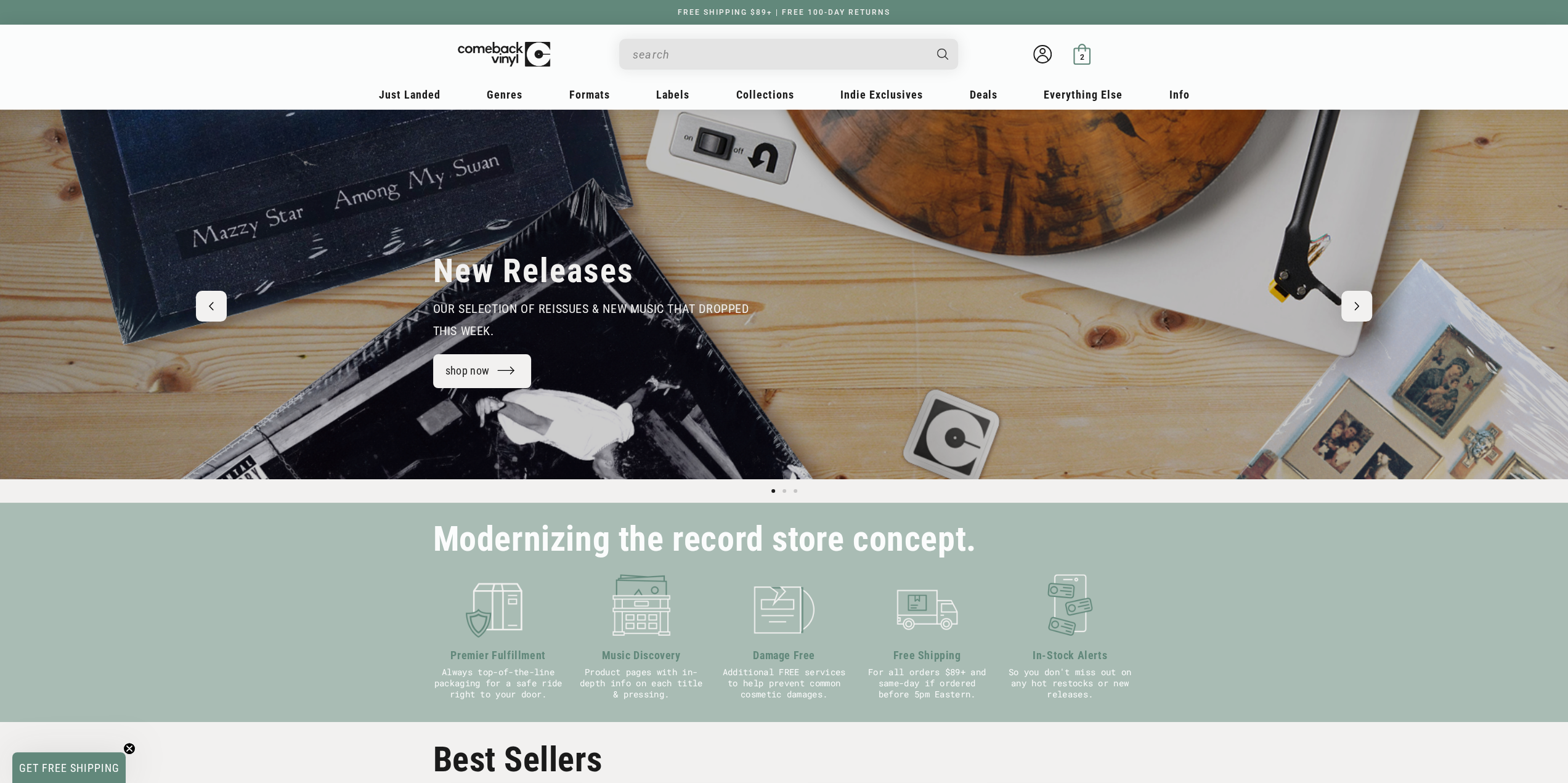
click at [1078, 53] on div "2 2 items" at bounding box center [1082, 57] width 9 height 9
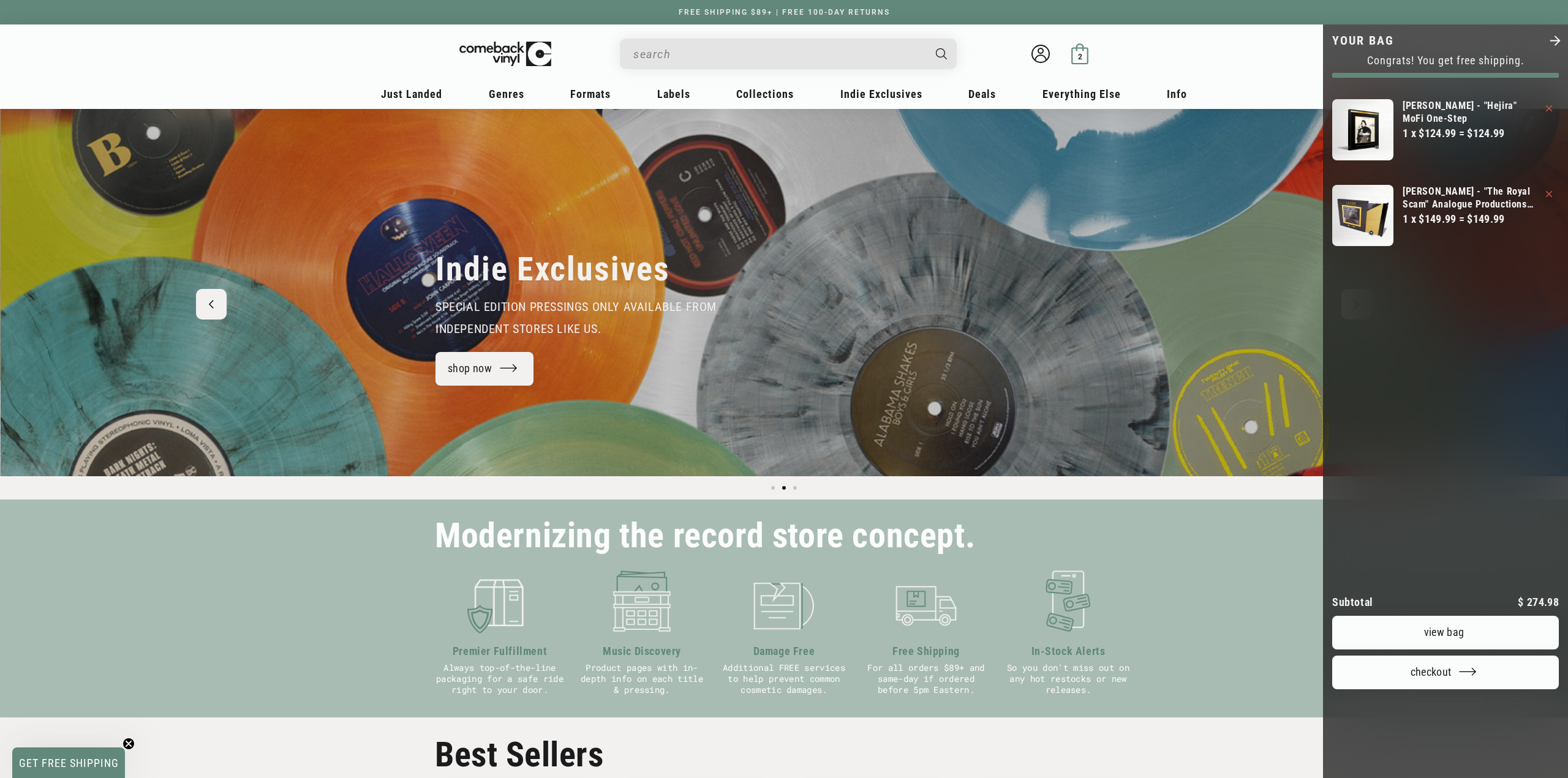
scroll to position [0, 1568]
